Goal: Transaction & Acquisition: Book appointment/travel/reservation

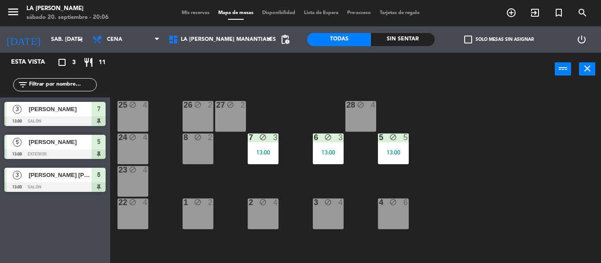
click at [198, 14] on span "Mis reservas" at bounding box center [195, 13] width 36 height 5
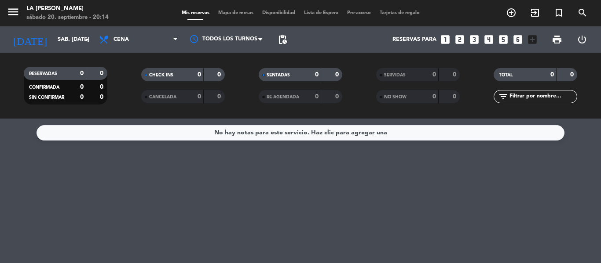
click at [58, 175] on div "No hay notas para este servicio. Haz clic para agregar una" at bounding box center [300, 191] width 601 height 145
click at [253, 262] on div "No hay notas para este servicio. Haz clic para agregar una" at bounding box center [300, 191] width 601 height 145
click at [19, 165] on div "No hay notas para este servicio. Haz clic para agregar una" at bounding box center [300, 191] width 601 height 145
click at [507, 38] on icon "looks_5" at bounding box center [502, 39] width 11 height 11
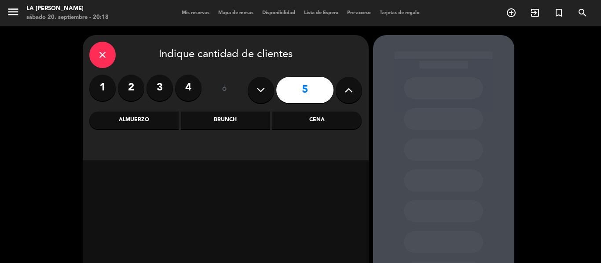
click at [319, 122] on div "Cena" at bounding box center [316, 121] width 89 height 18
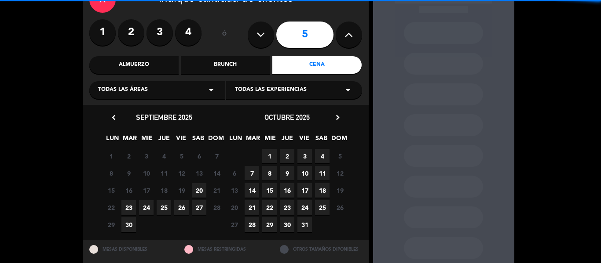
scroll to position [78, 0]
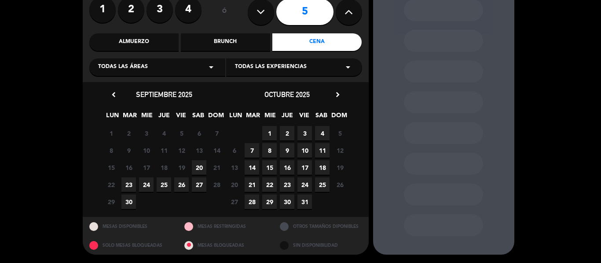
click at [196, 164] on span "20" at bounding box center [199, 167] width 15 height 15
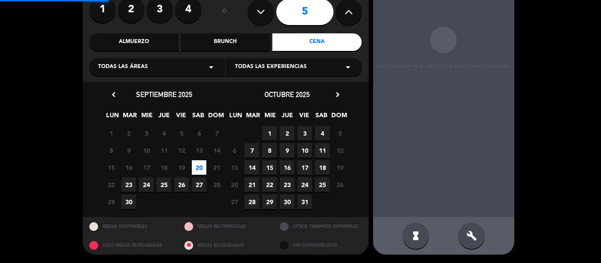
scroll to position [35, 0]
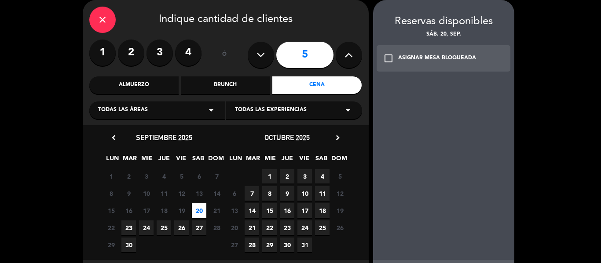
click at [387, 57] on icon "check_box_outline_blank" at bounding box center [388, 58] width 11 height 11
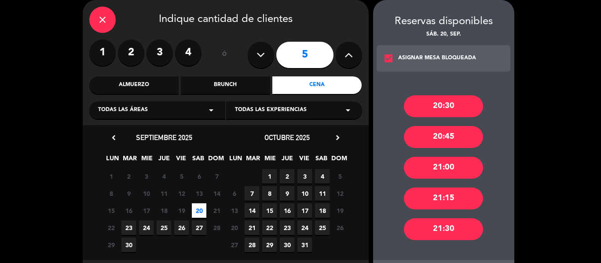
click at [448, 233] on div "21:30" at bounding box center [443, 230] width 79 height 22
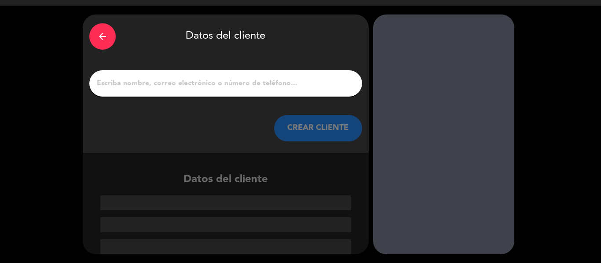
scroll to position [21, 0]
click at [129, 86] on input "1" at bounding box center [225, 83] width 259 height 12
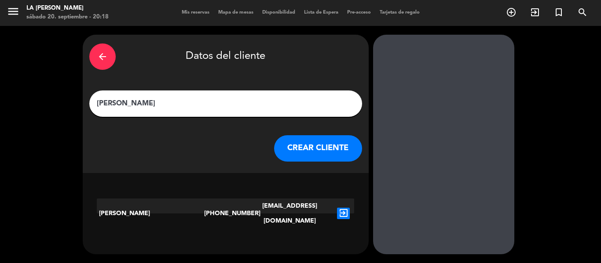
type input "[PERSON_NAME]"
click at [324, 159] on button "CREAR CLIENTE" at bounding box center [318, 148] width 88 height 26
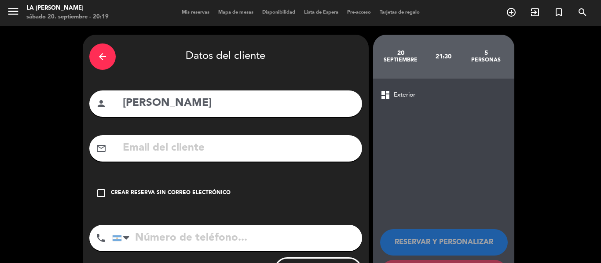
click at [106, 193] on icon "check_box_outline_blank" at bounding box center [101, 193] width 11 height 11
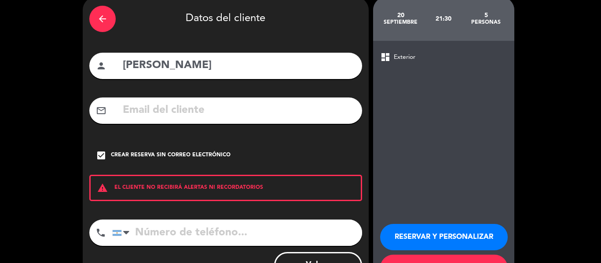
scroll to position [76, 0]
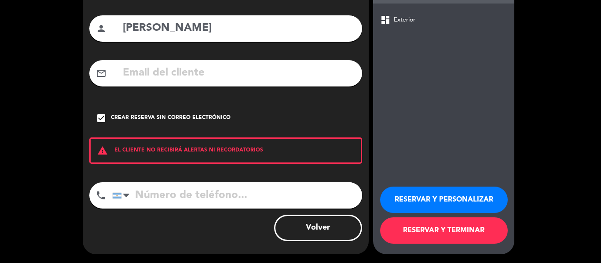
click at [138, 193] on input "tel" at bounding box center [237, 195] width 250 height 26
type input "3517604052"
click at [435, 223] on button "RESERVAR Y TERMINAR" at bounding box center [444, 231] width 128 height 26
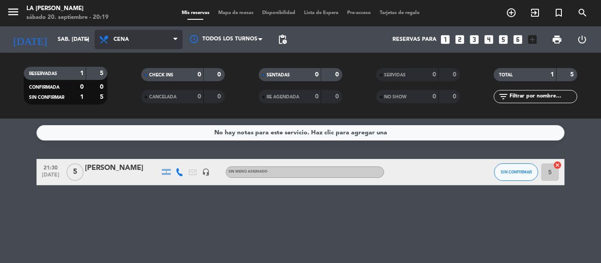
click at [174, 40] on icon at bounding box center [175, 39] width 4 height 7
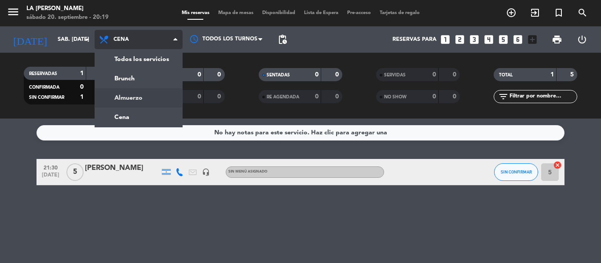
click at [151, 99] on div "menu LA [PERSON_NAME] sábado 20. septiembre - 20:19 Mis reservas Mapa de mesas …" at bounding box center [300, 59] width 601 height 119
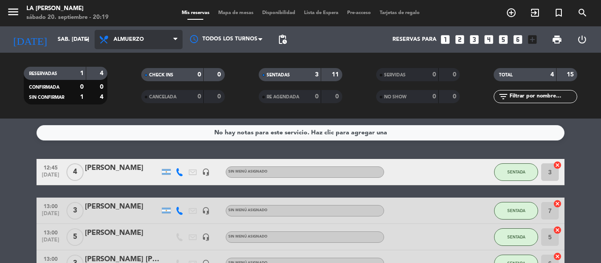
click at [172, 38] on span "Almuerzo" at bounding box center [139, 39] width 88 height 19
click at [141, 114] on div "menu LA [PERSON_NAME] sábado 20. septiembre - 20:19 Mis reservas Mapa de mesas …" at bounding box center [300, 59] width 601 height 119
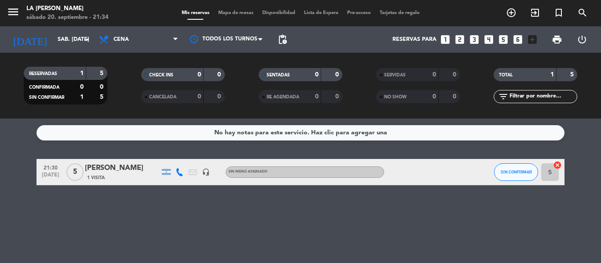
click at [271, 258] on div "No hay notas para este servicio. Haz clic para agregar una 21:30 [DATE] 5 IVANA…" at bounding box center [300, 191] width 601 height 145
